Goal: Entertainment & Leisure: Consume media (video, audio)

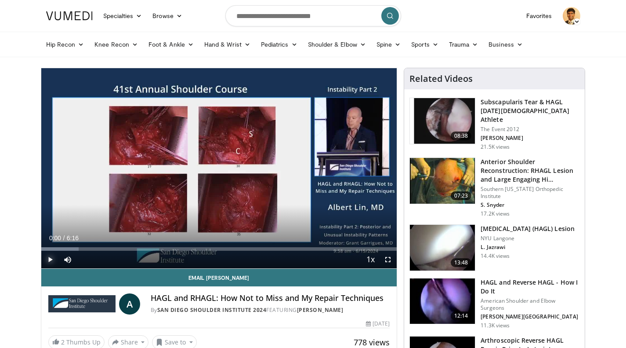
click at [51, 261] on span "Video Player" at bounding box center [50, 260] width 18 height 18
click at [319, 164] on icon "Video Player" at bounding box center [317, 168] width 25 height 25
click at [319, 167] on icon "Video Player" at bounding box center [317, 168] width 25 height 25
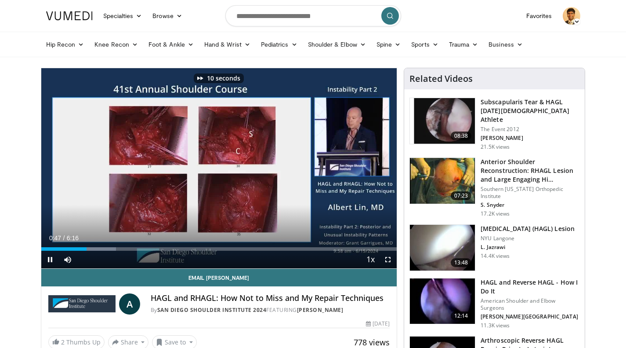
click at [319, 167] on icon "Video Player" at bounding box center [317, 168] width 25 height 25
click at [318, 170] on icon "Video Player" at bounding box center [317, 168] width 25 height 25
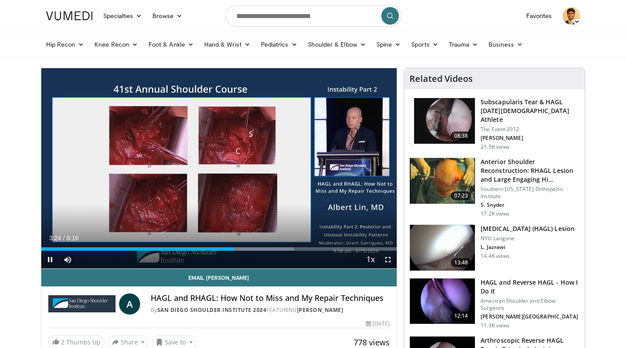
click at [315, 167] on icon "Video Player" at bounding box center [317, 168] width 25 height 25
click at [314, 162] on icon "Video Player" at bounding box center [317, 168] width 25 height 25
click at [315, 169] on icon "Video Player" at bounding box center [317, 168] width 25 height 25
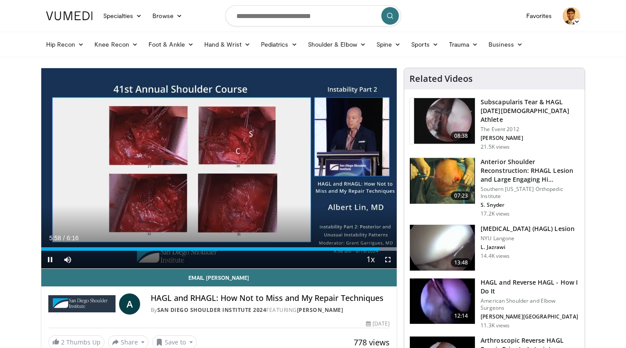
click at [319, 169] on icon "Video Player" at bounding box center [317, 168] width 25 height 25
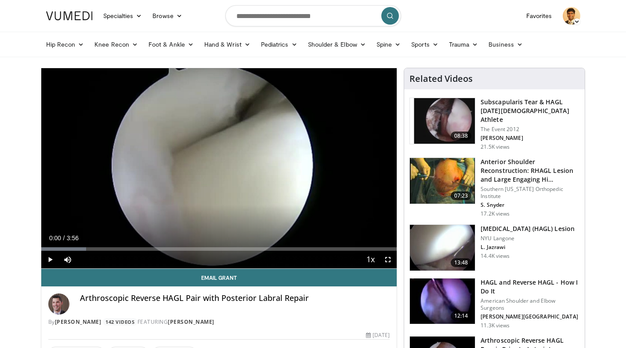
click at [219, 166] on icon "Video Player" at bounding box center [219, 168] width 25 height 25
click at [59, 248] on div "Loaded : 16.77% 0:03 0:12" at bounding box center [219, 249] width 356 height 4
click at [52, 247] on div "Loaded : 21.19% 0:07 0:07" at bounding box center [219, 246] width 356 height 8
click at [65, 248] on div "Loaded : 25.17% 0:10 0:15" at bounding box center [219, 249] width 356 height 4
click at [80, 250] on div "Loaded : 25.43% 0:16 0:26" at bounding box center [219, 249] width 356 height 4
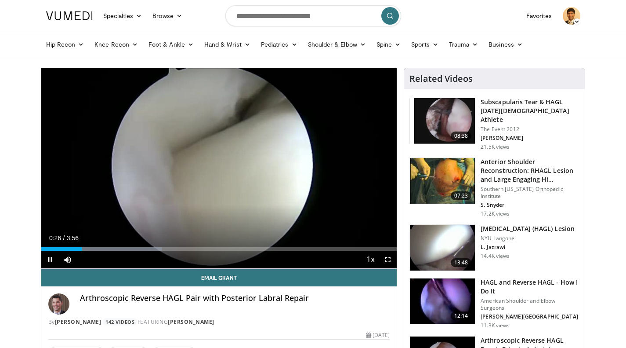
click at [90, 251] on video-js "**********" at bounding box center [219, 168] width 356 height 200
click at [99, 245] on div "Loaded : 37.77% 0:28 0:38" at bounding box center [219, 246] width 356 height 8
click at [110, 249] on div "Progress Bar" at bounding box center [115, 249] width 121 height 4
click at [317, 168] on icon "Video Player" at bounding box center [317, 168] width 25 height 25
click at [317, 169] on icon "Video Player" at bounding box center [317, 168] width 25 height 25
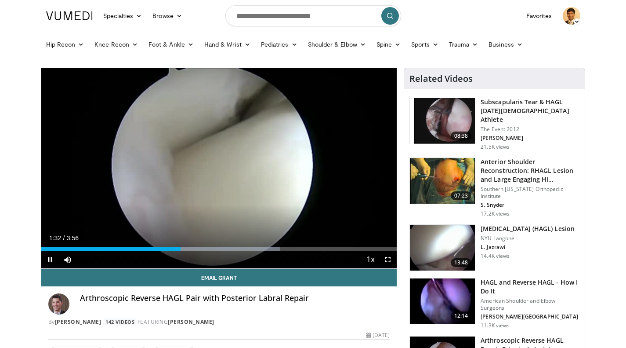
click at [313, 167] on icon "Video Player" at bounding box center [317, 168] width 25 height 25
click at [321, 168] on icon "Video Player" at bounding box center [317, 168] width 25 height 25
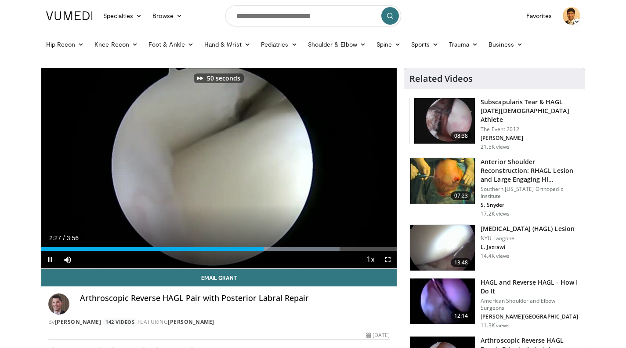
click at [321, 168] on icon "Video Player" at bounding box center [317, 168] width 25 height 25
click at [328, 172] on icon "Video Player" at bounding box center [317, 168] width 25 height 25
click at [326, 172] on icon "Video Player" at bounding box center [317, 168] width 25 height 25
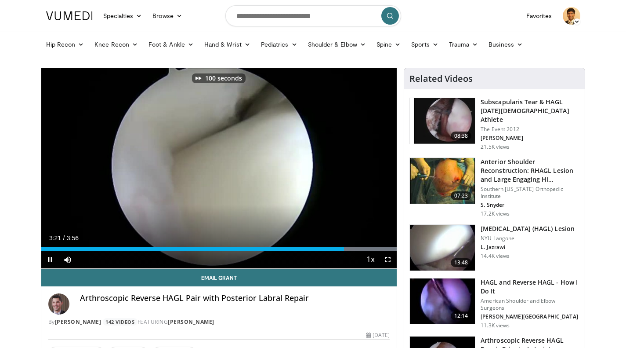
click at [326, 172] on icon "Video Player" at bounding box center [317, 168] width 25 height 25
